Goal: Entertainment & Leisure: Consume media (video, audio)

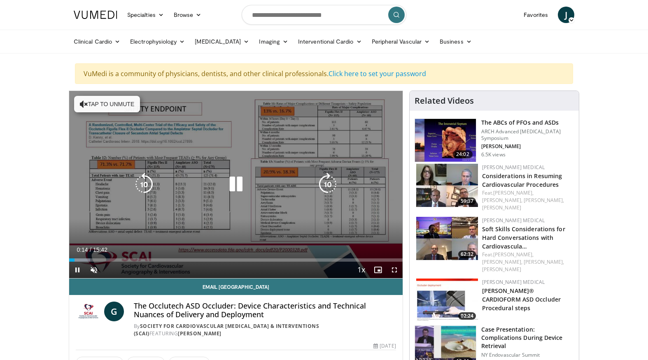
click at [236, 188] on icon "Video Player" at bounding box center [235, 184] width 23 height 23
click at [235, 186] on icon "Video Player" at bounding box center [235, 184] width 23 height 23
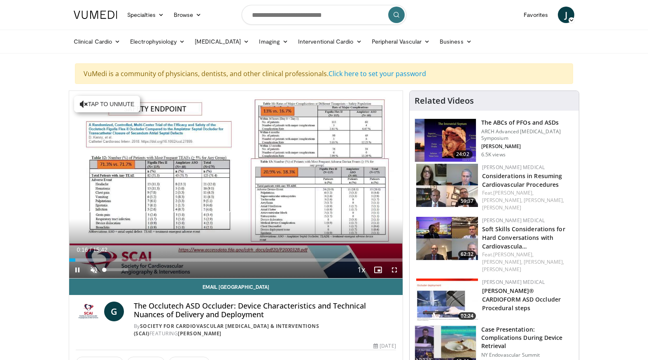
click at [93, 270] on span "Video Player" at bounding box center [94, 270] width 16 height 16
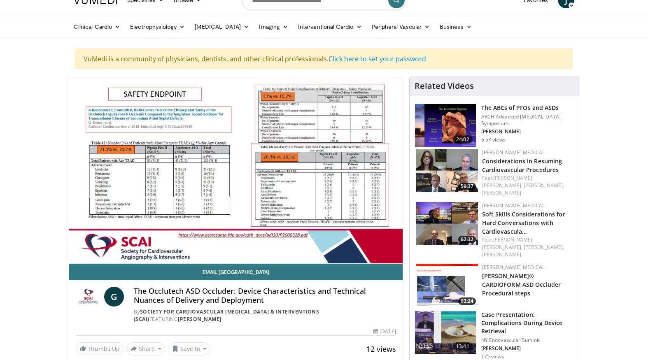
scroll to position [14, 0]
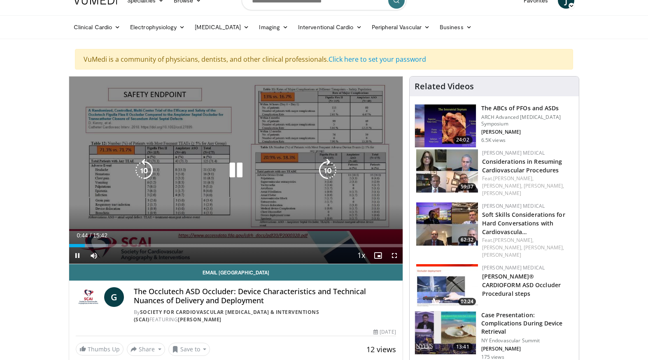
click at [233, 170] on icon "Video Player" at bounding box center [235, 170] width 23 height 23
